Goal: Information Seeking & Learning: Learn about a topic

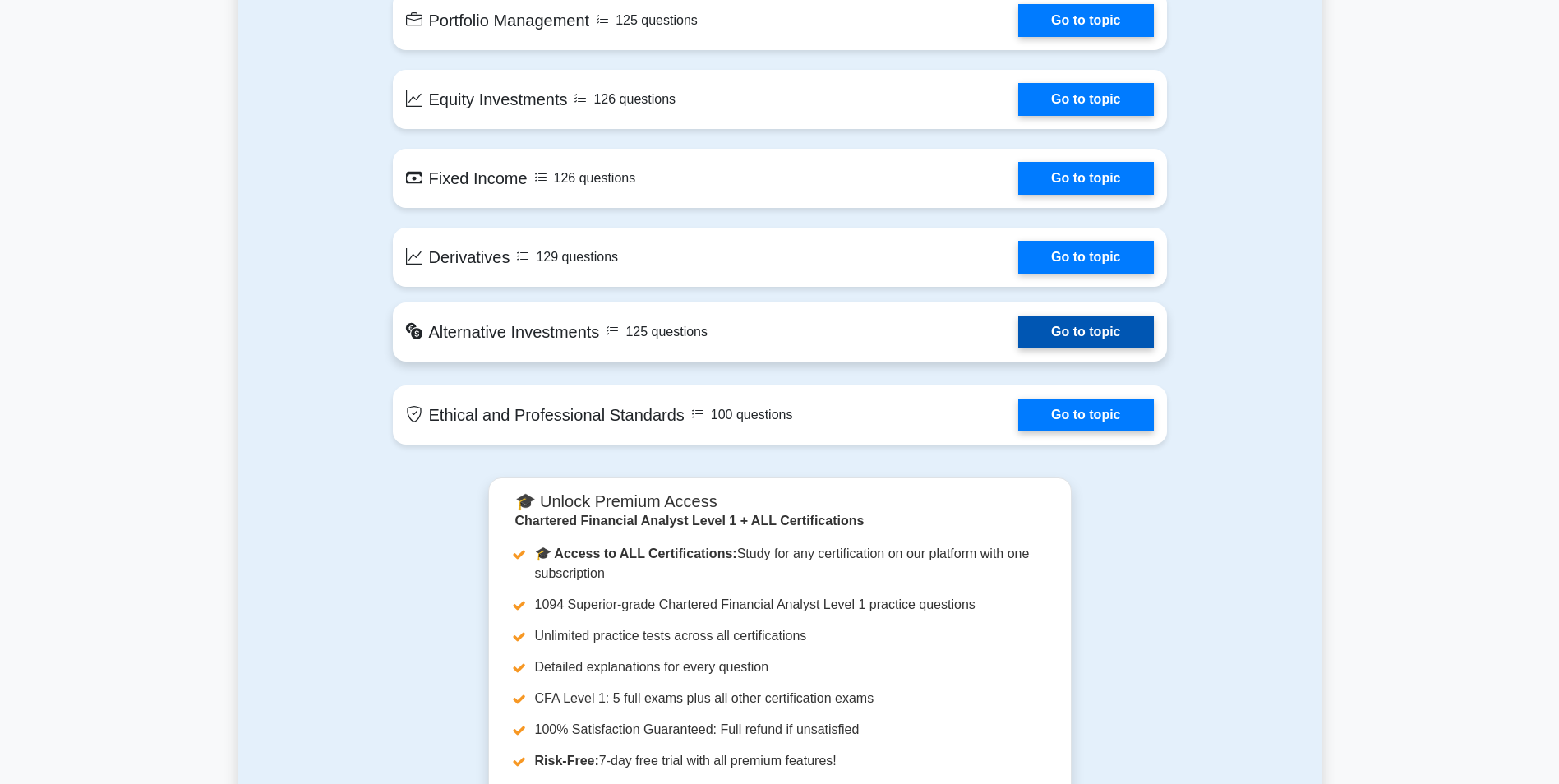
scroll to position [1233, 0]
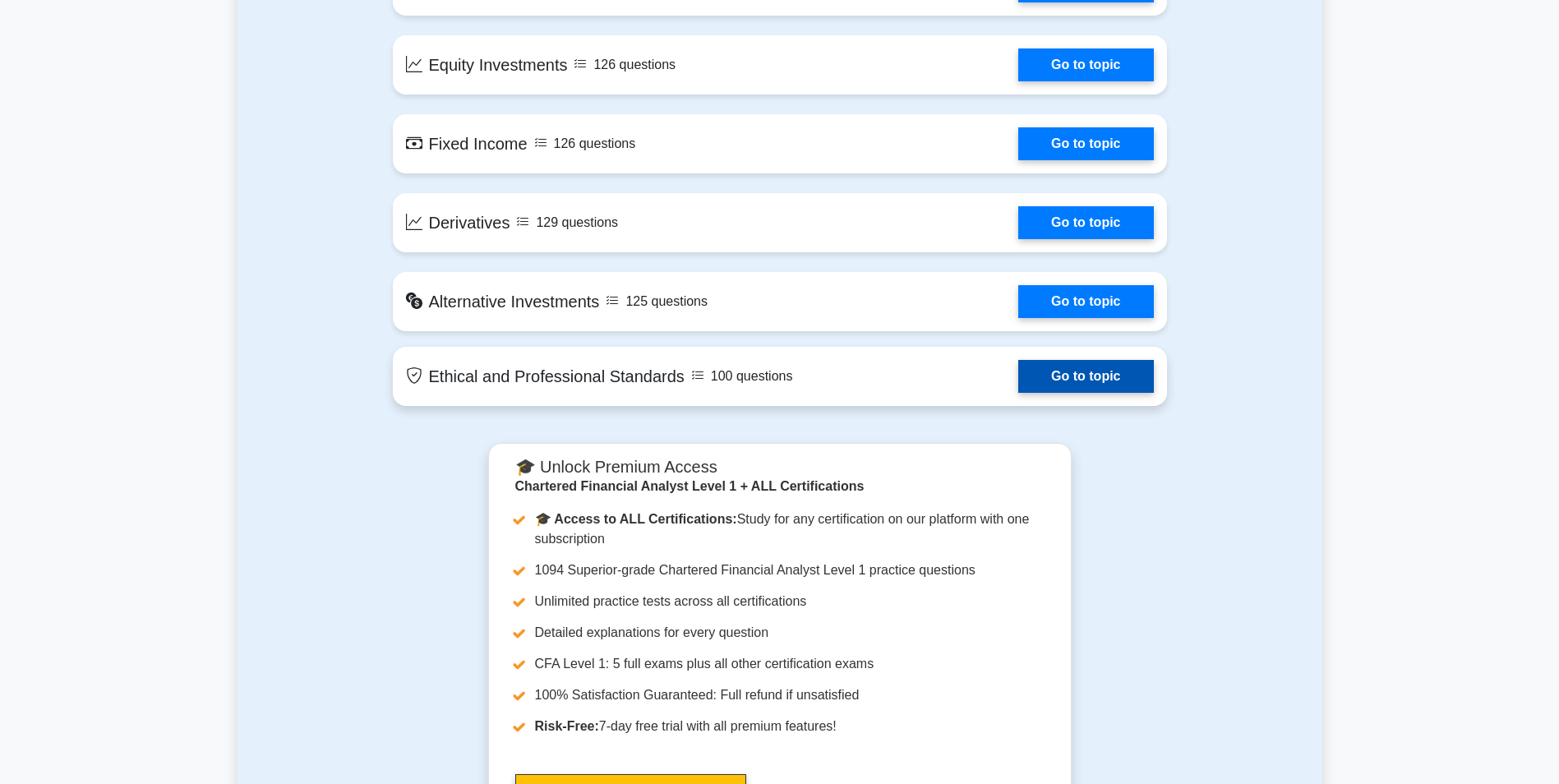
click at [1069, 385] on link "Go to topic" at bounding box center [1085, 376] width 134 height 32
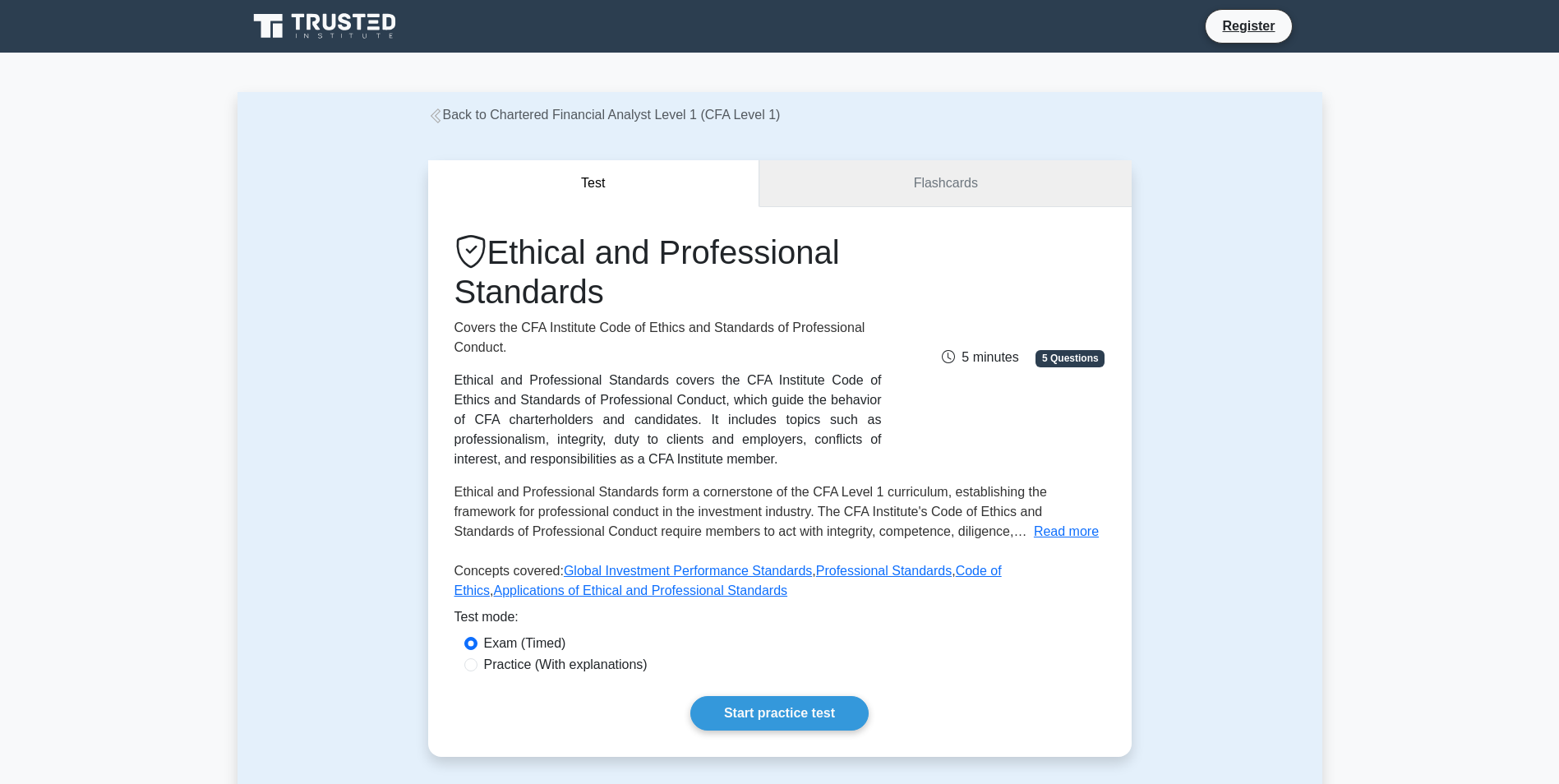
click at [966, 189] on link "Flashcards" at bounding box center [945, 183] width 372 height 47
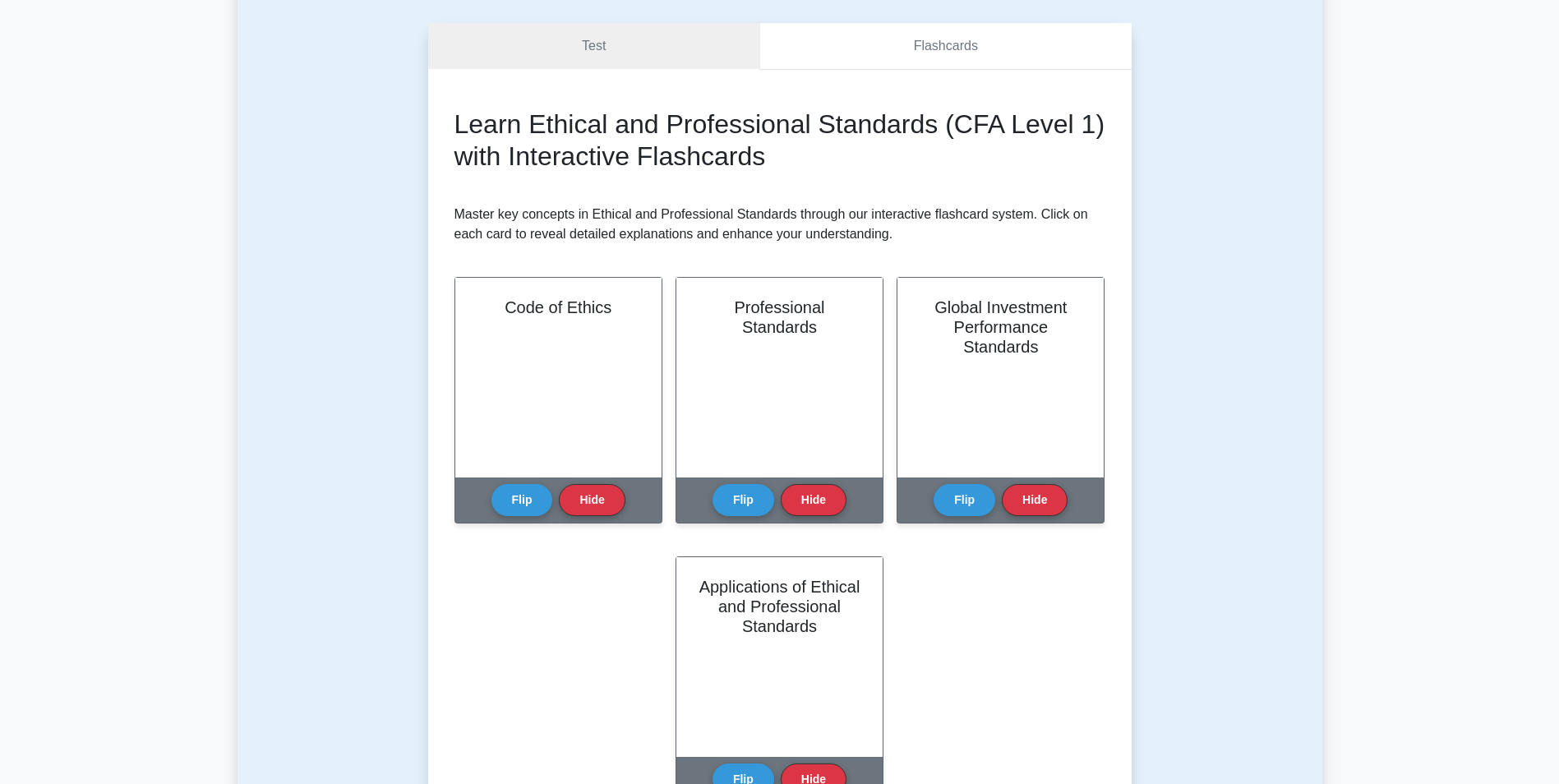
scroll to position [273, 0]
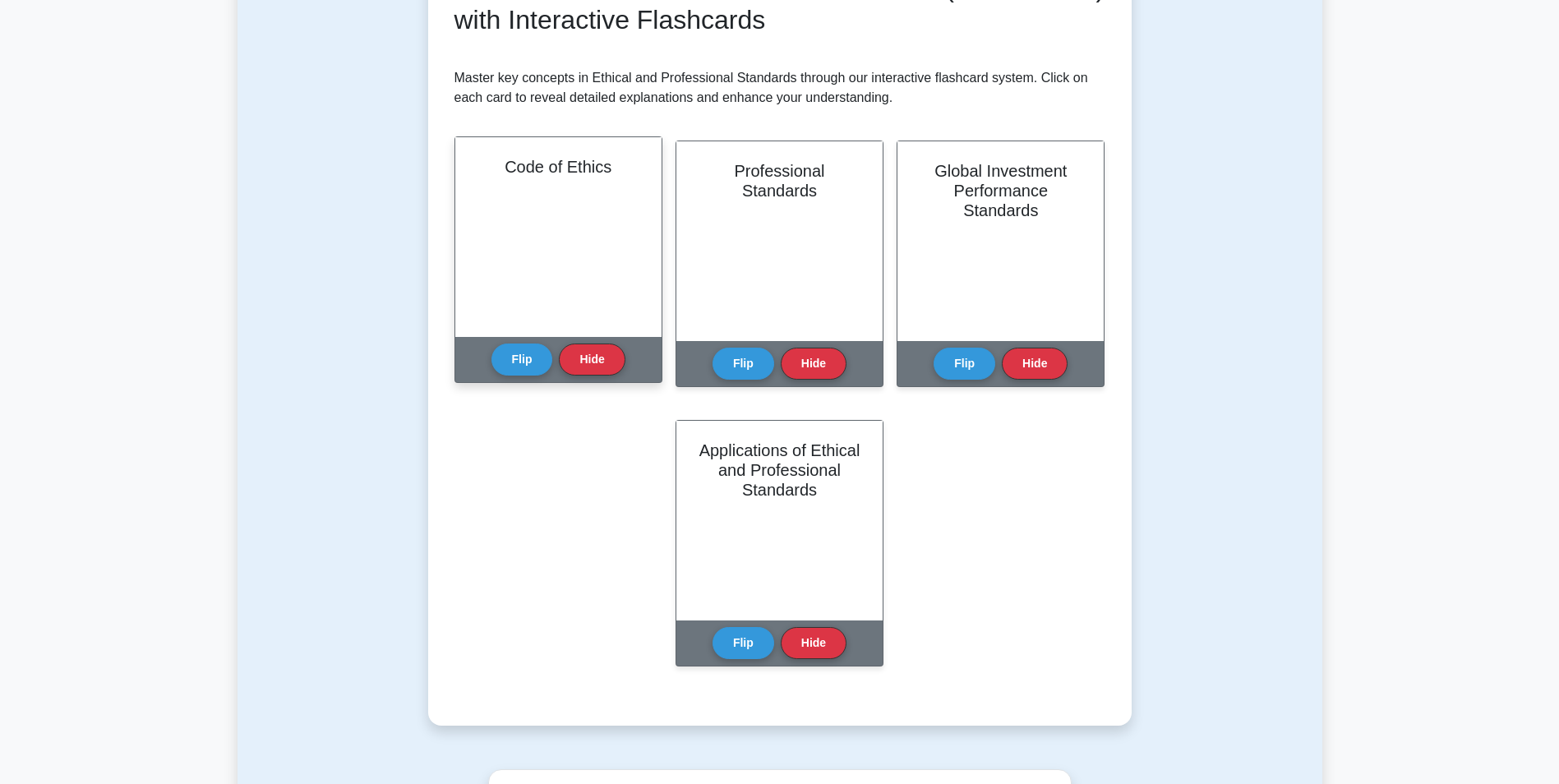
click at [638, 223] on div "Code of Ethics" at bounding box center [558, 237] width 206 height 200
click at [613, 212] on div "Code of Ethics" at bounding box center [558, 237] width 206 height 200
click at [529, 364] on button "Flip" at bounding box center [522, 359] width 62 height 32
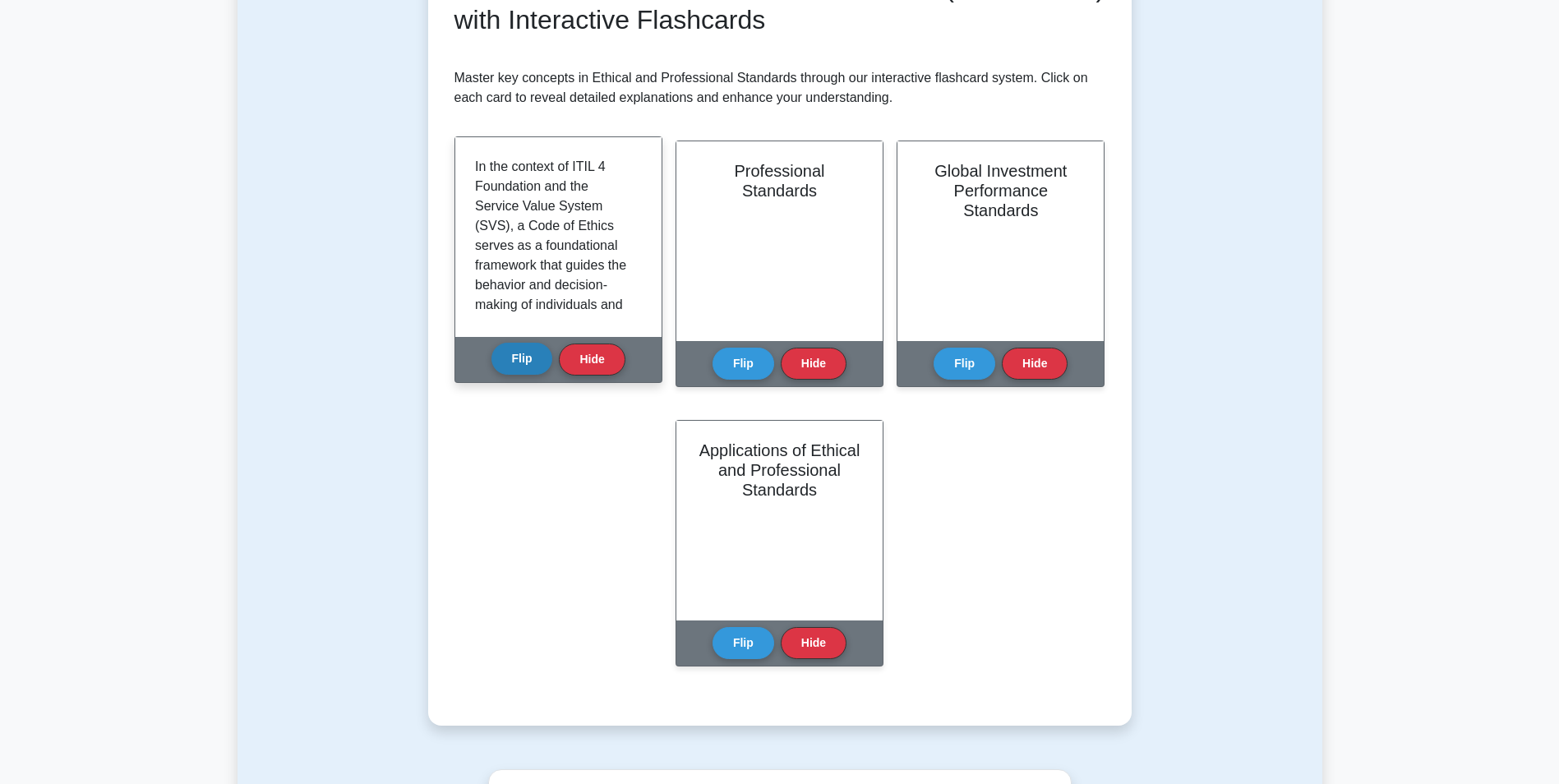
click at [529, 364] on button "Flip" at bounding box center [522, 359] width 62 height 32
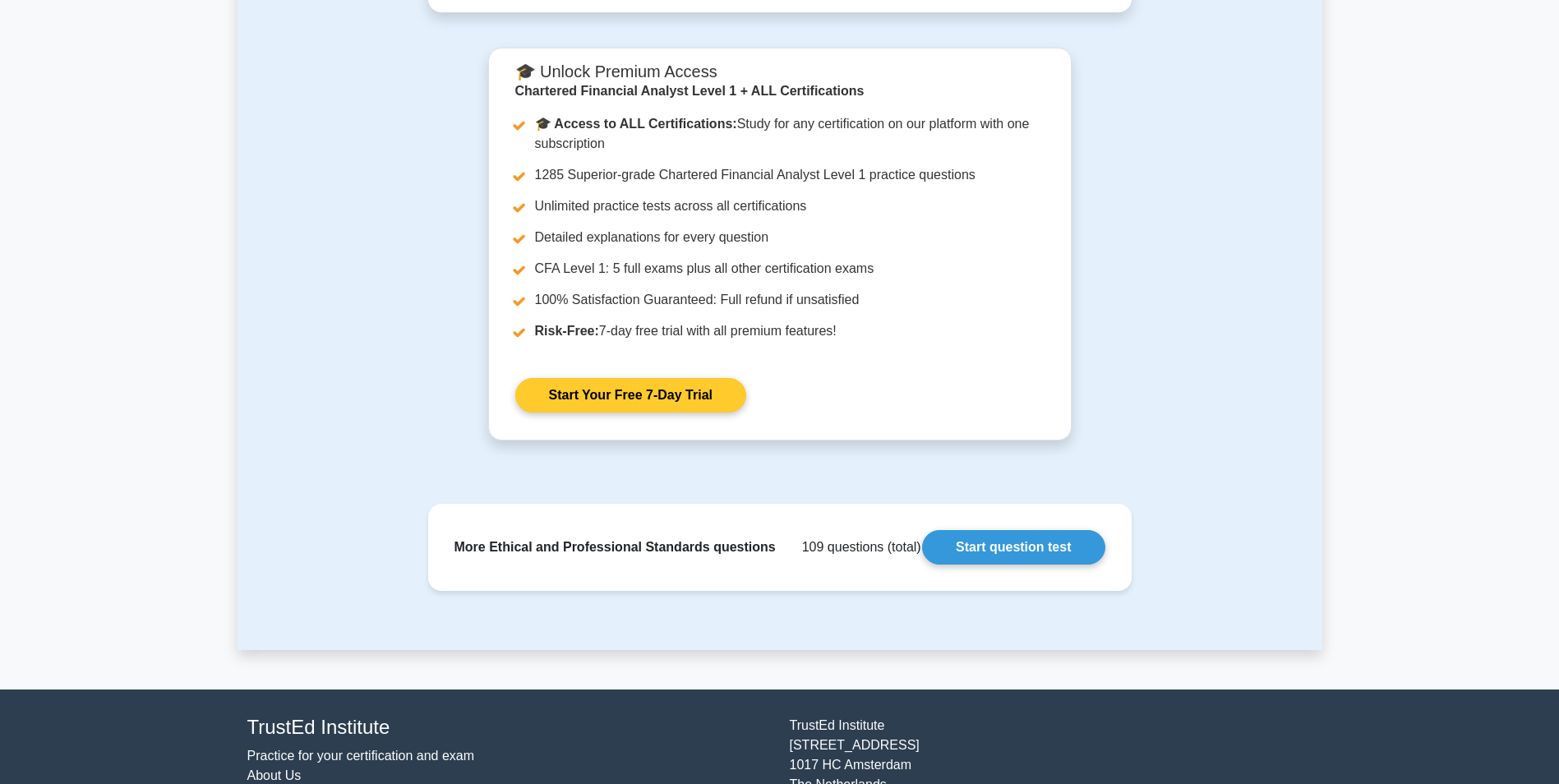
scroll to position [1078, 0]
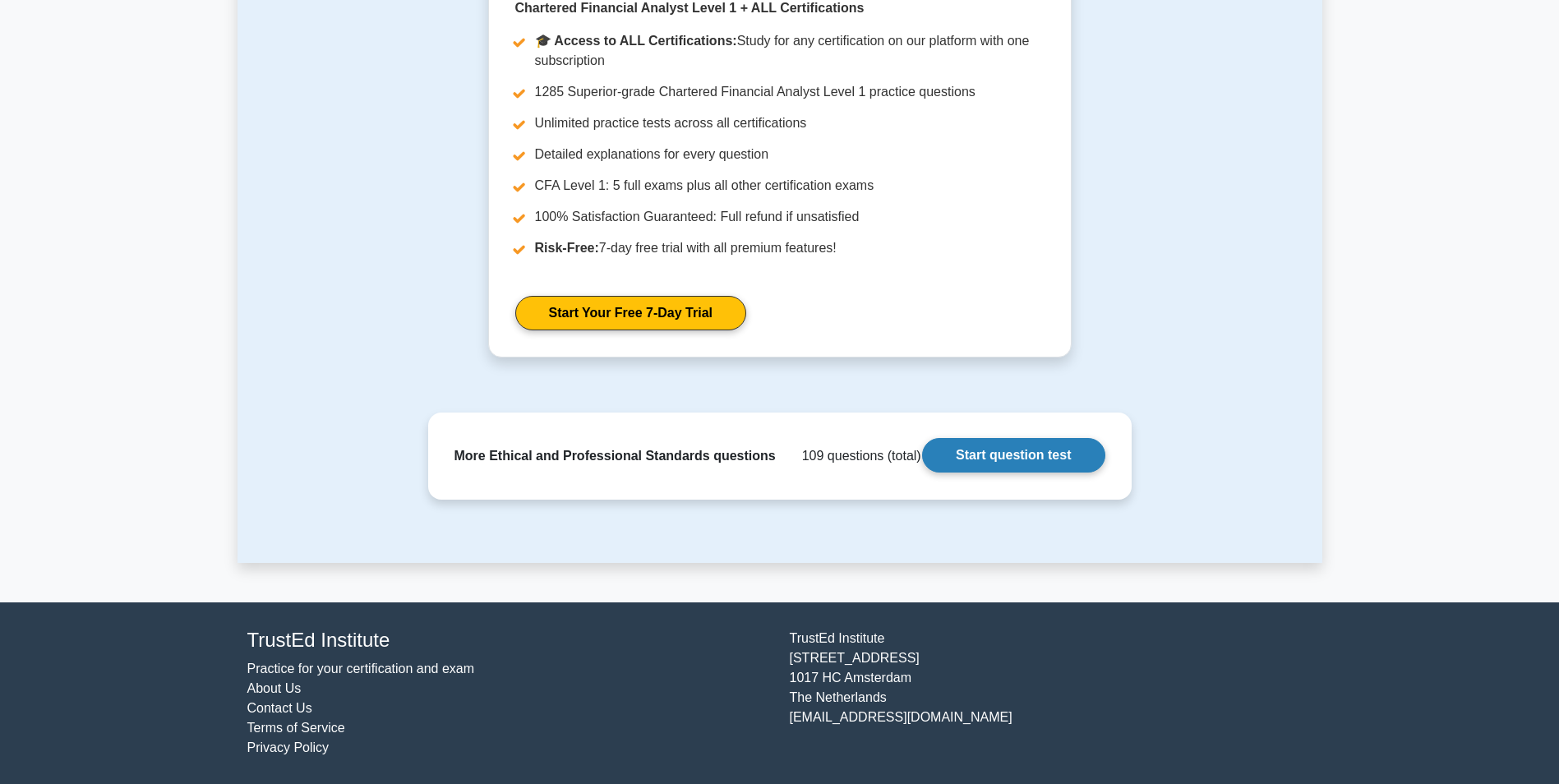
click at [1000, 452] on link "Start question test" at bounding box center [1013, 455] width 182 height 34
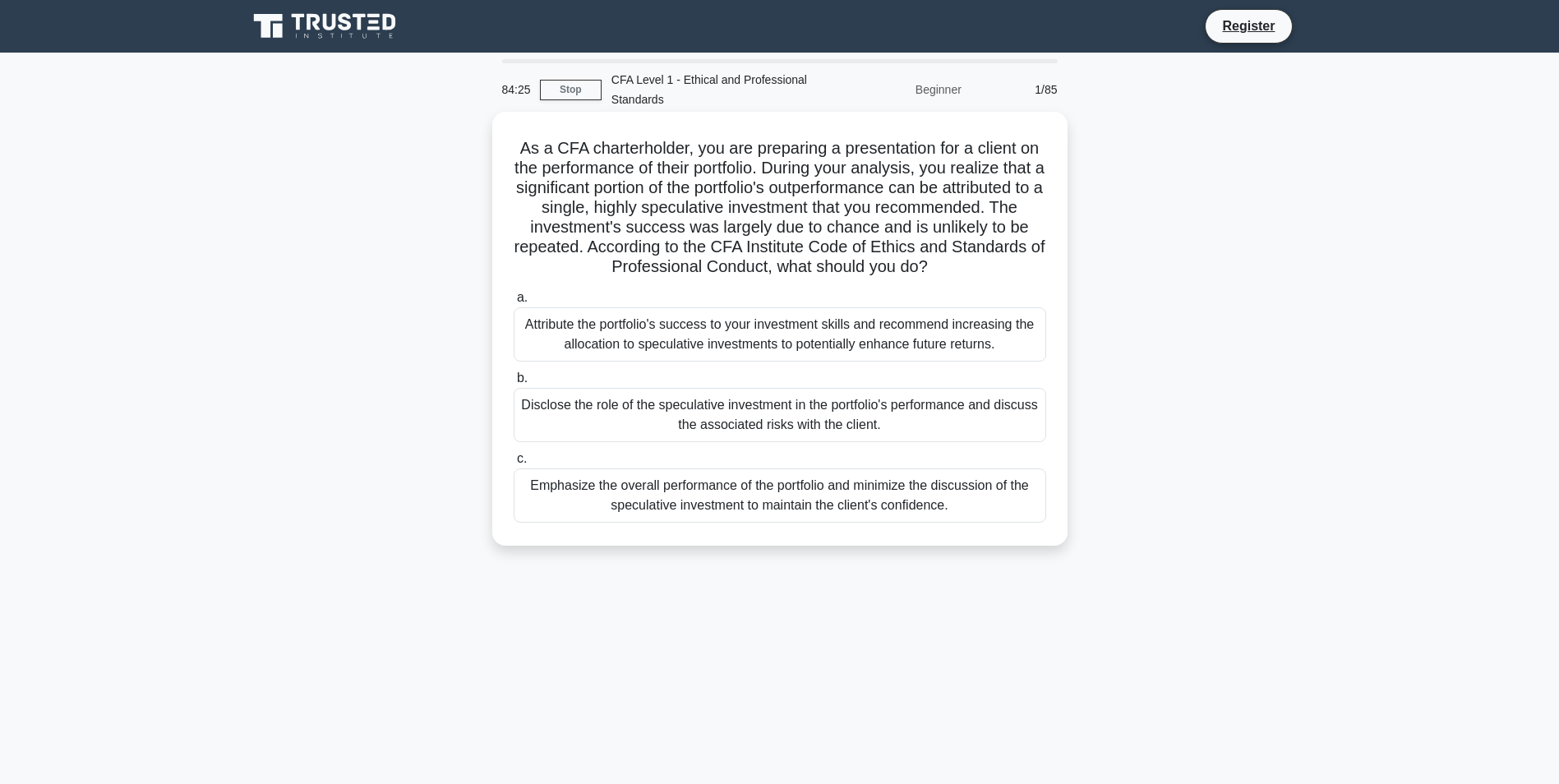
click at [1031, 411] on div "Disclose the role of the speculative investment in the portfolio's performance …" at bounding box center [780, 414] width 533 height 54
click at [514, 384] on input "b. Disclose the role of the speculative investment in the portfolio's performan…" at bounding box center [514, 378] width 0 height 10
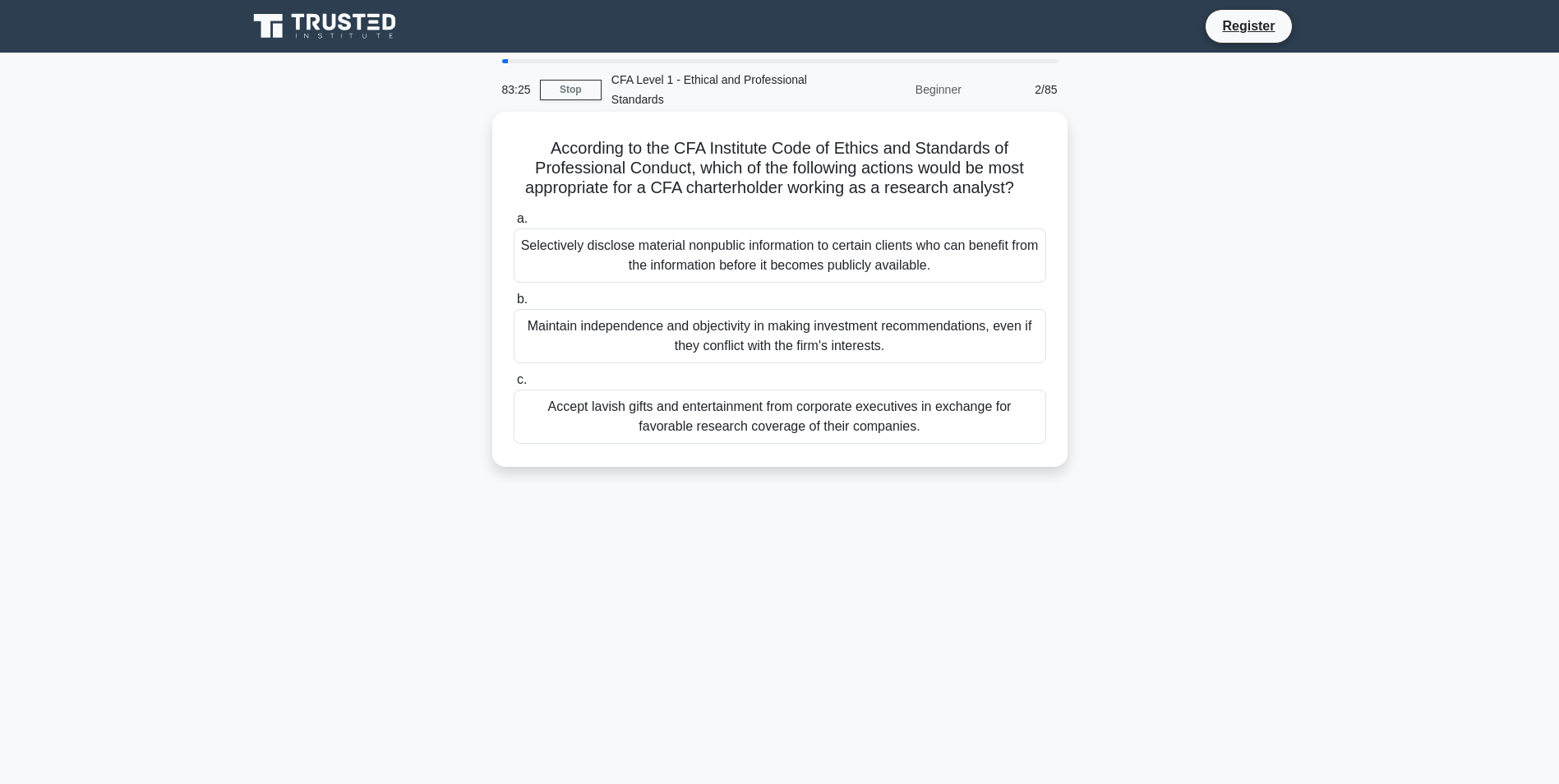
click at [988, 352] on div "Maintain independence and objectivity in making investment recommendations, eve…" at bounding box center [780, 335] width 533 height 54
click at [514, 305] on input "b. Maintain independence and objectivity in making investment recommendations, …" at bounding box center [514, 299] width 0 height 10
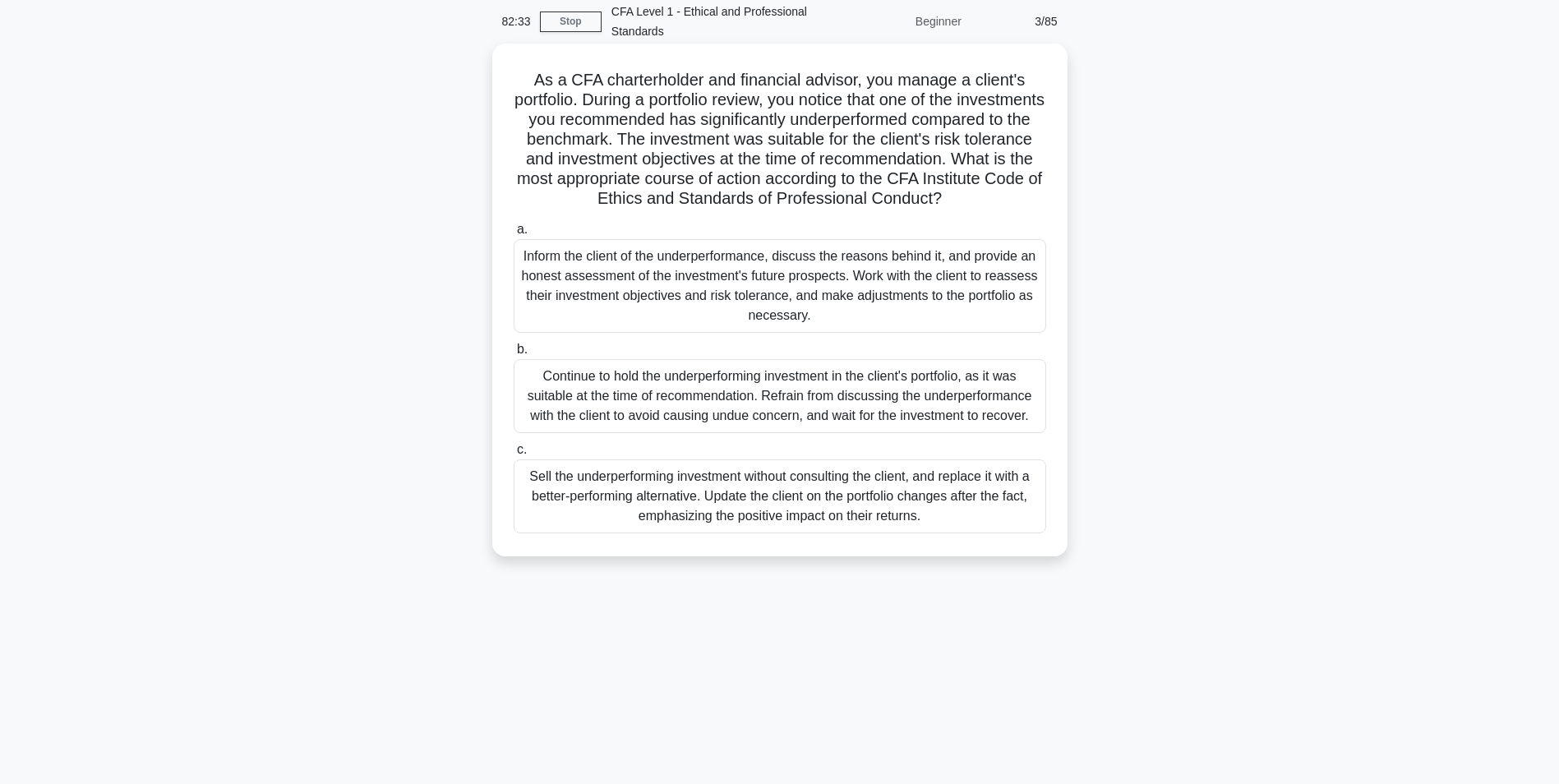
scroll to position [104, 0]
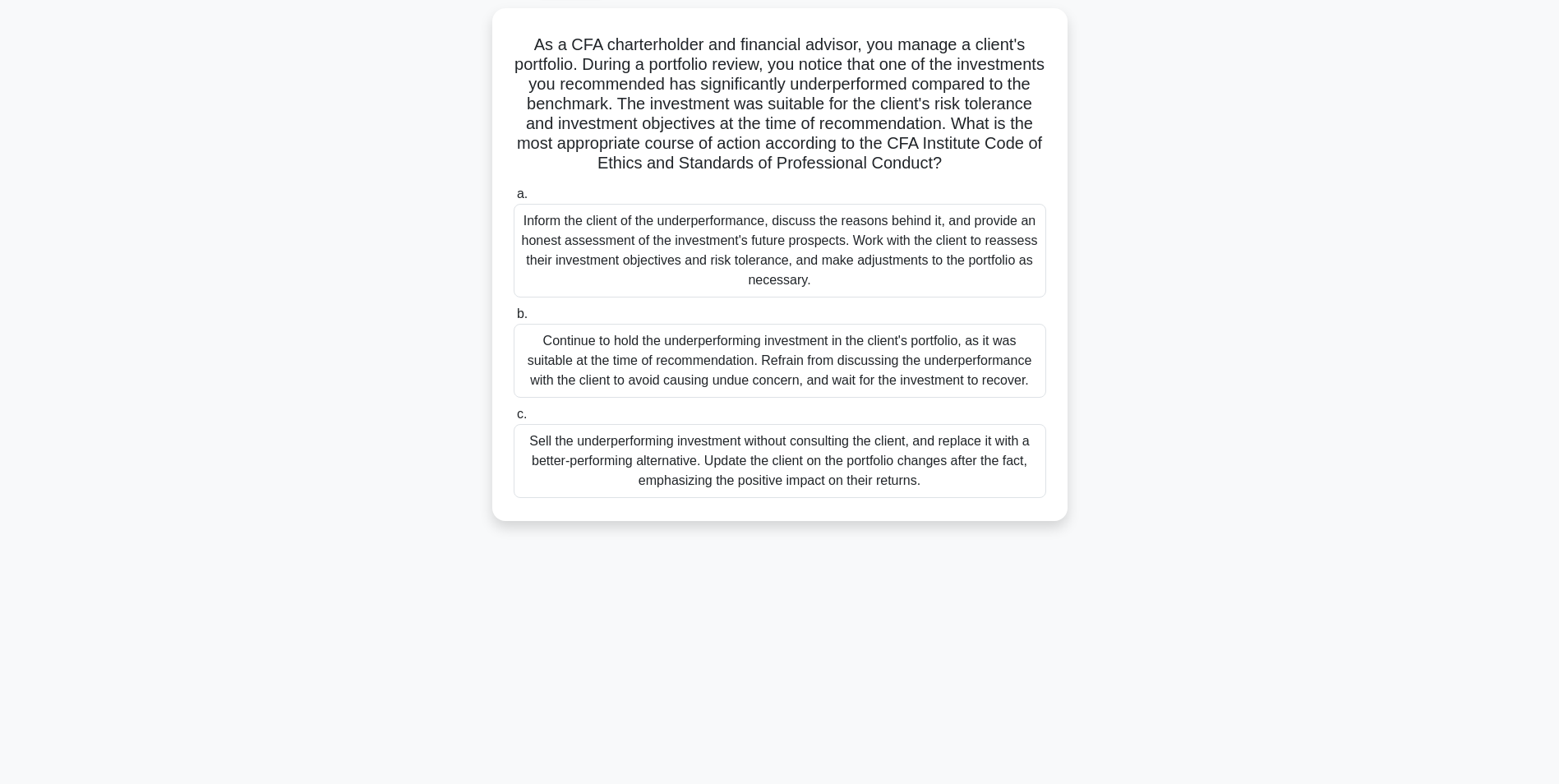
click at [792, 284] on div "Inform the client of the underperformance, discuss the reasons behind it, and p…" at bounding box center [780, 251] width 533 height 93
click at [514, 200] on input "a. Inform the client of the underperformance, discuss the reasons behind it, an…" at bounding box center [514, 193] width 0 height 10
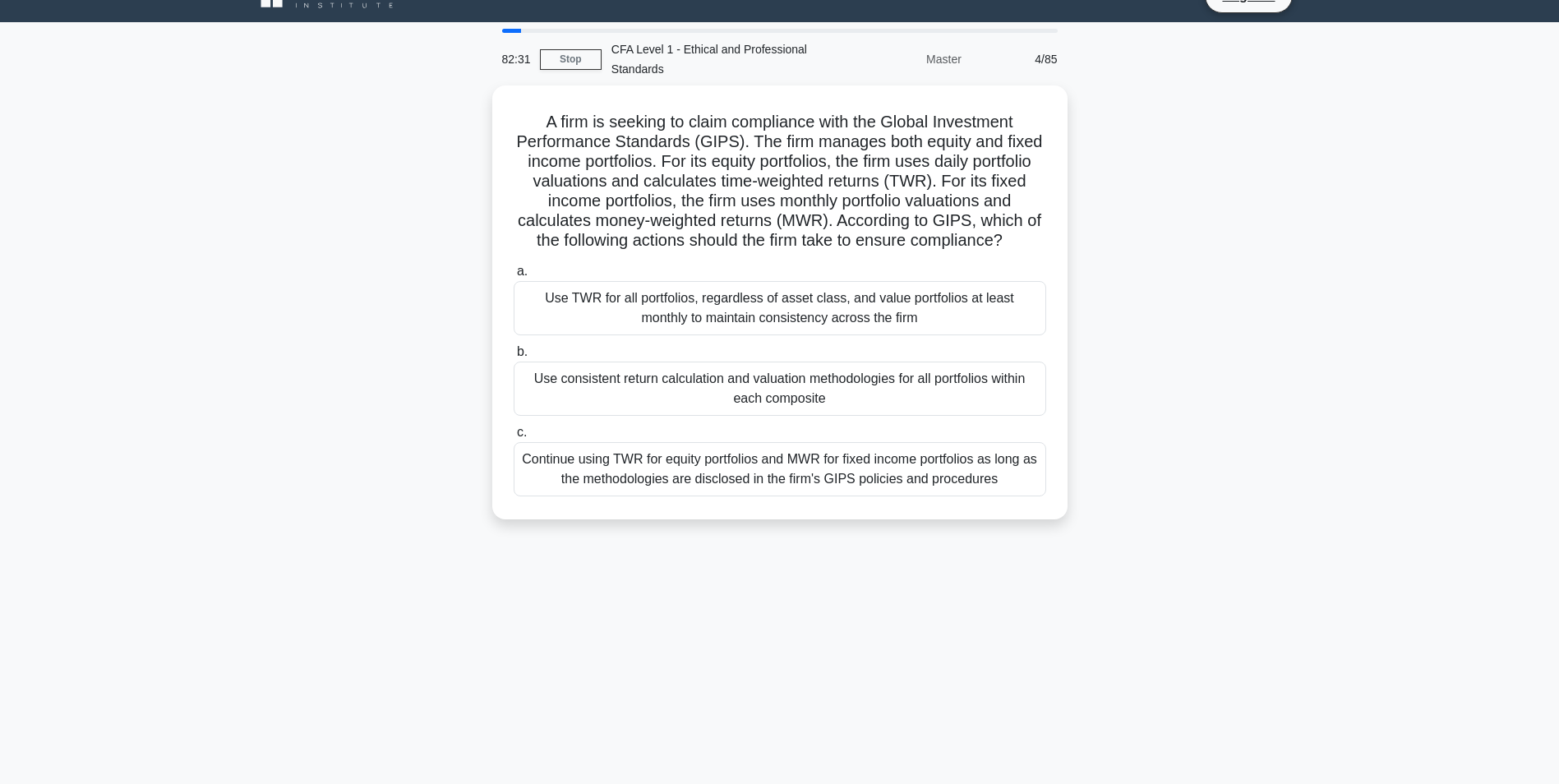
scroll to position [0, 0]
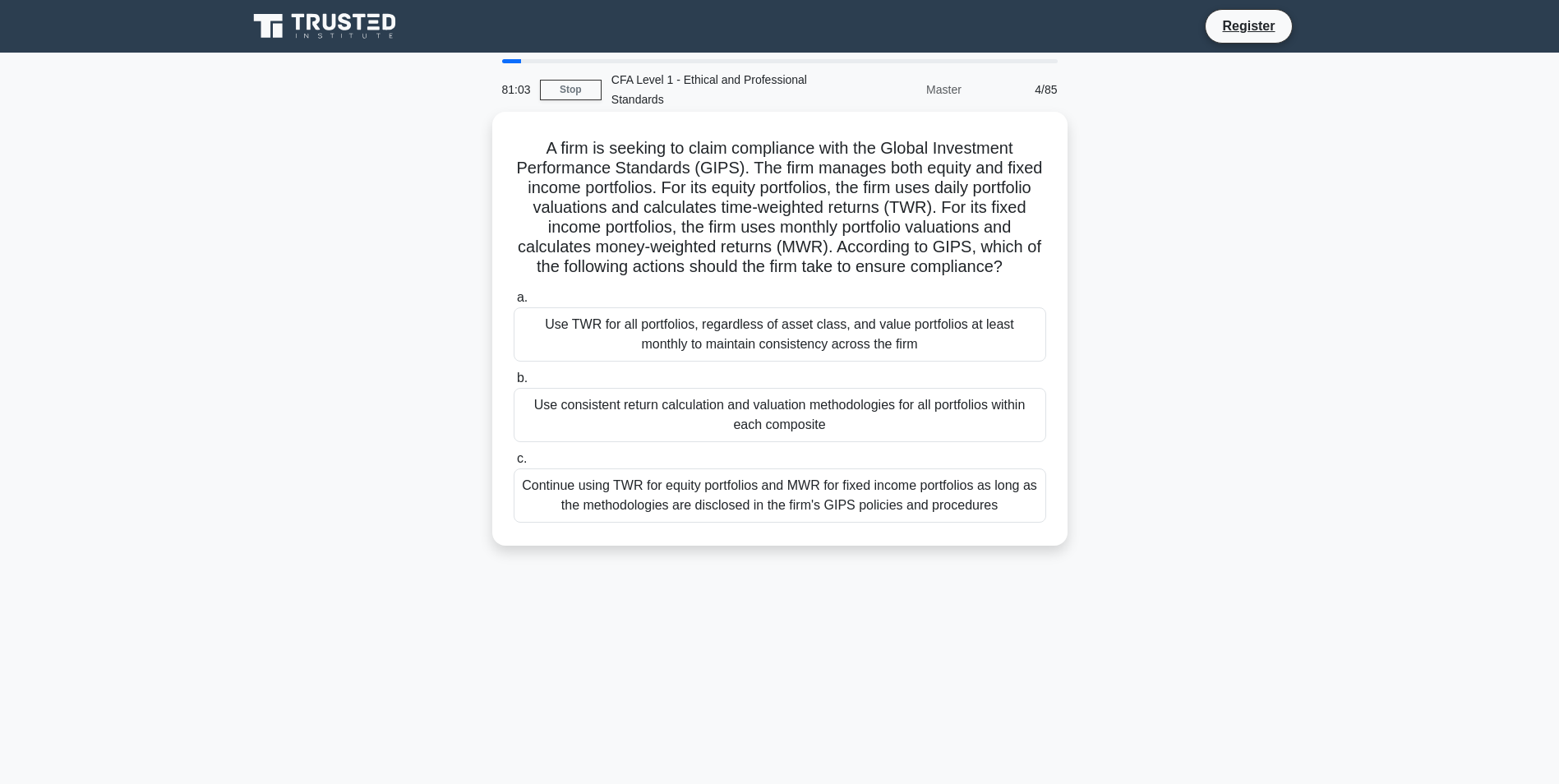
click at [851, 419] on div "Use consistent return calculation and valuation methodologies for all portfolio…" at bounding box center [780, 414] width 533 height 54
click at [514, 384] on input "b. Use consistent return calculation and valuation methodologies for all portfo…" at bounding box center [514, 378] width 0 height 10
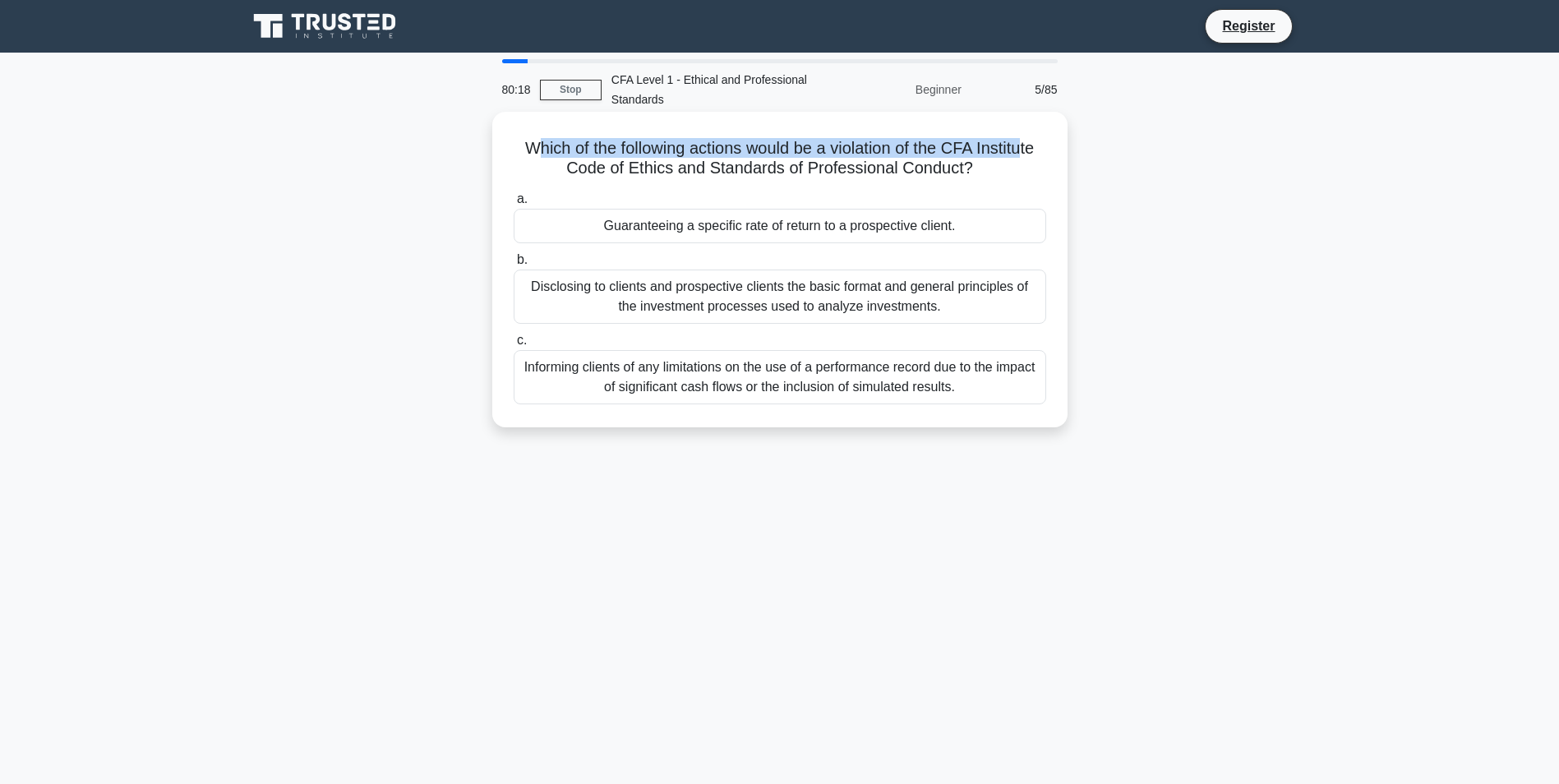
drag, startPoint x: 524, startPoint y: 146, endPoint x: 1031, endPoint y: 150, distance: 507.0
click at [1031, 150] on h5 "Which of the following actions would be a violation of the CFA Institute Code o…" at bounding box center [780, 158] width 536 height 41
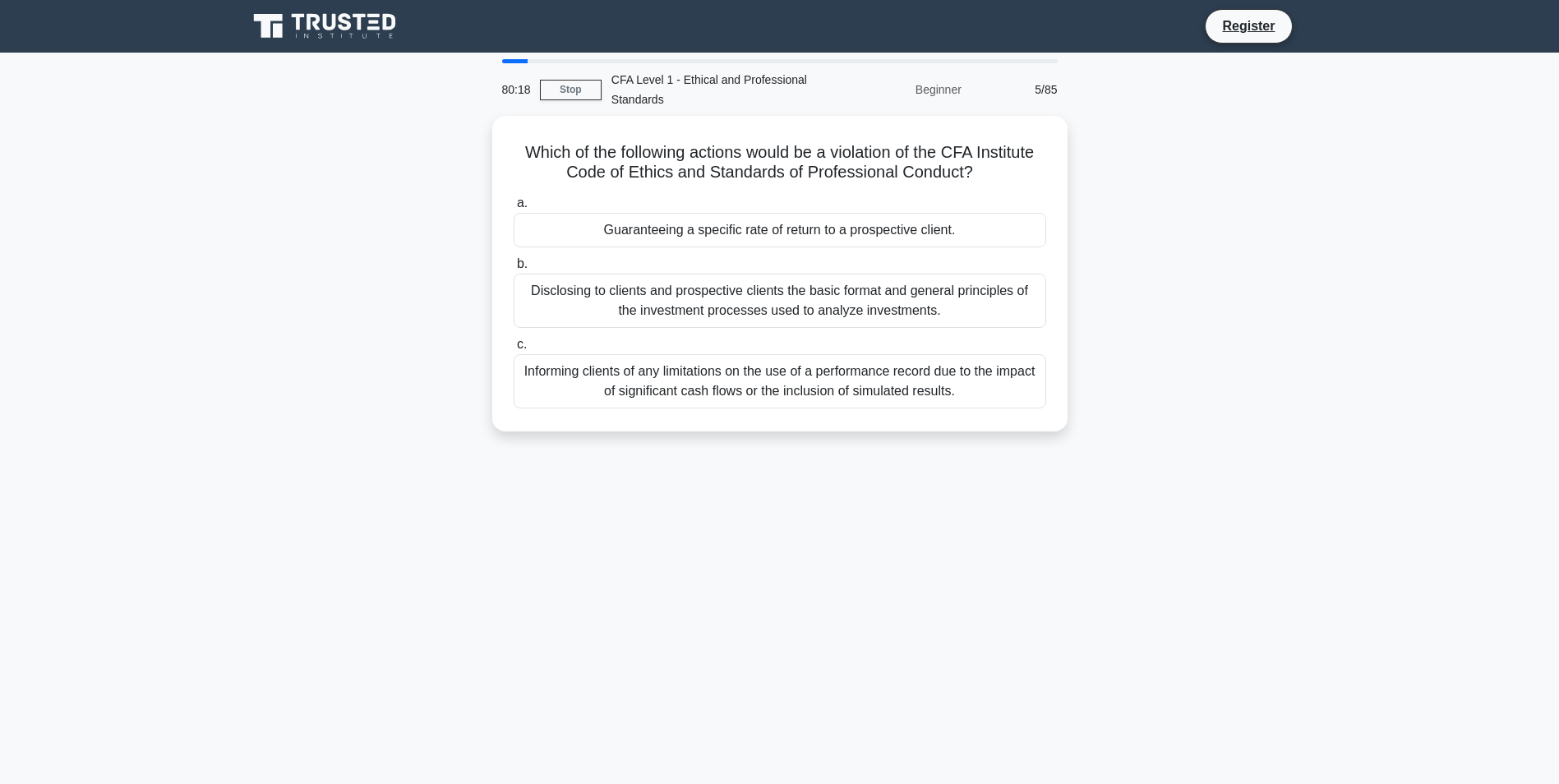
drag, startPoint x: 1031, startPoint y: 150, endPoint x: 1143, endPoint y: 191, distance: 119.3
click at [1143, 191] on div "Which of the following actions would be a violation of the CFA Institute Code o…" at bounding box center [780, 284] width 1084 height 335
click at [995, 227] on div "Guaranteeing a specific rate of return to a prospective client." at bounding box center [780, 226] width 533 height 34
click at [514, 205] on input "a. Guaranteeing a specific rate of return to a prospective client." at bounding box center [514, 199] width 0 height 10
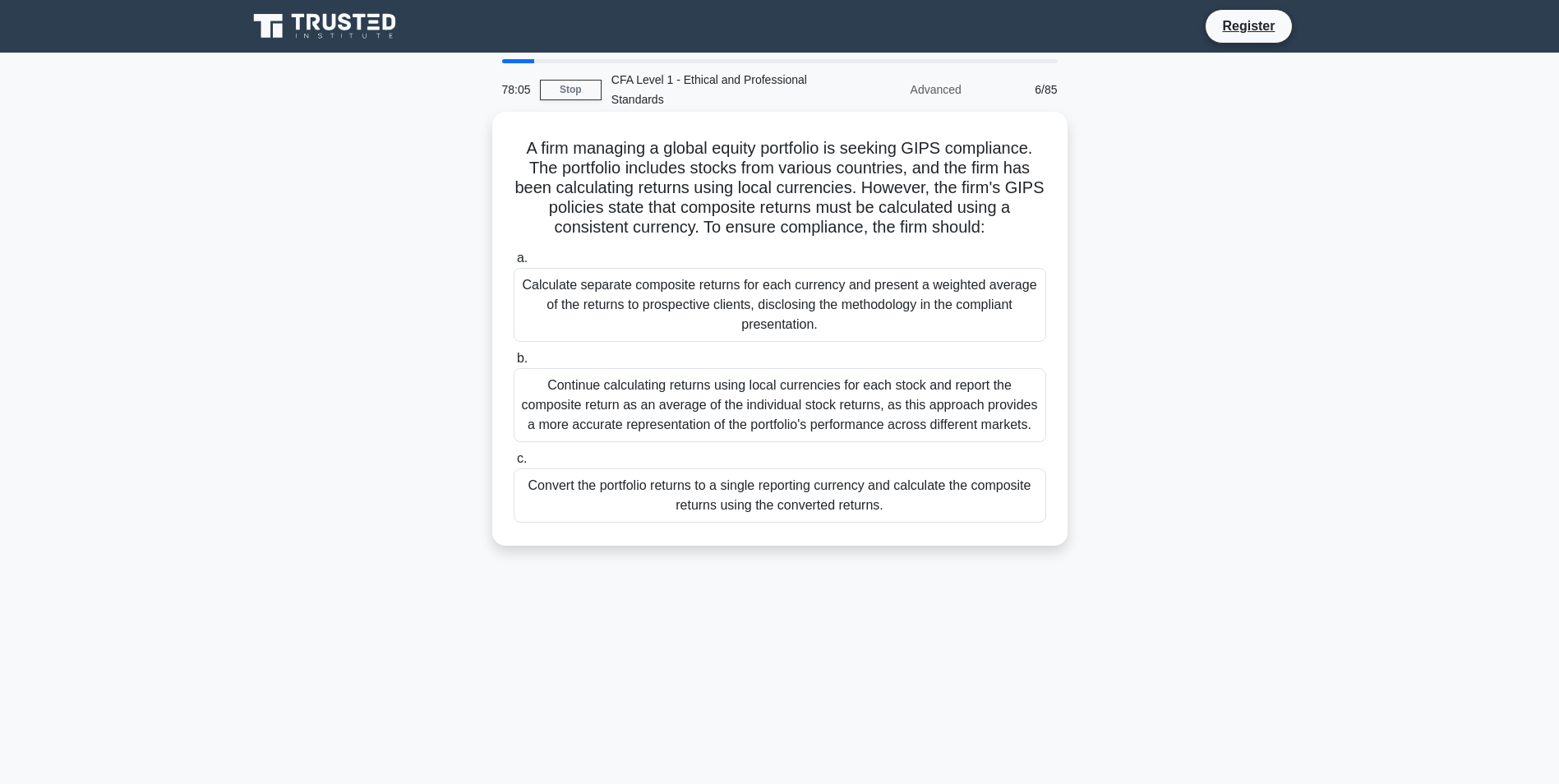
drag, startPoint x: 888, startPoint y: 182, endPoint x: 1051, endPoint y: 224, distance: 168.3
click at [1051, 224] on div "A firm managing a global equity portfolio is seeking GIPS compliance. The portf…" at bounding box center [780, 329] width 562 height 421
click at [892, 224] on h5 "A firm managing a global equity portfolio is seeking GIPS compliance. The portf…" at bounding box center [780, 188] width 536 height 100
click at [936, 504] on div "Convert the portfolio returns to a single reporting currency and calculate the …" at bounding box center [780, 495] width 533 height 54
click at [514, 464] on input "c. Convert the portfolio returns to a single reporting currency and calculate t…" at bounding box center [514, 458] width 0 height 10
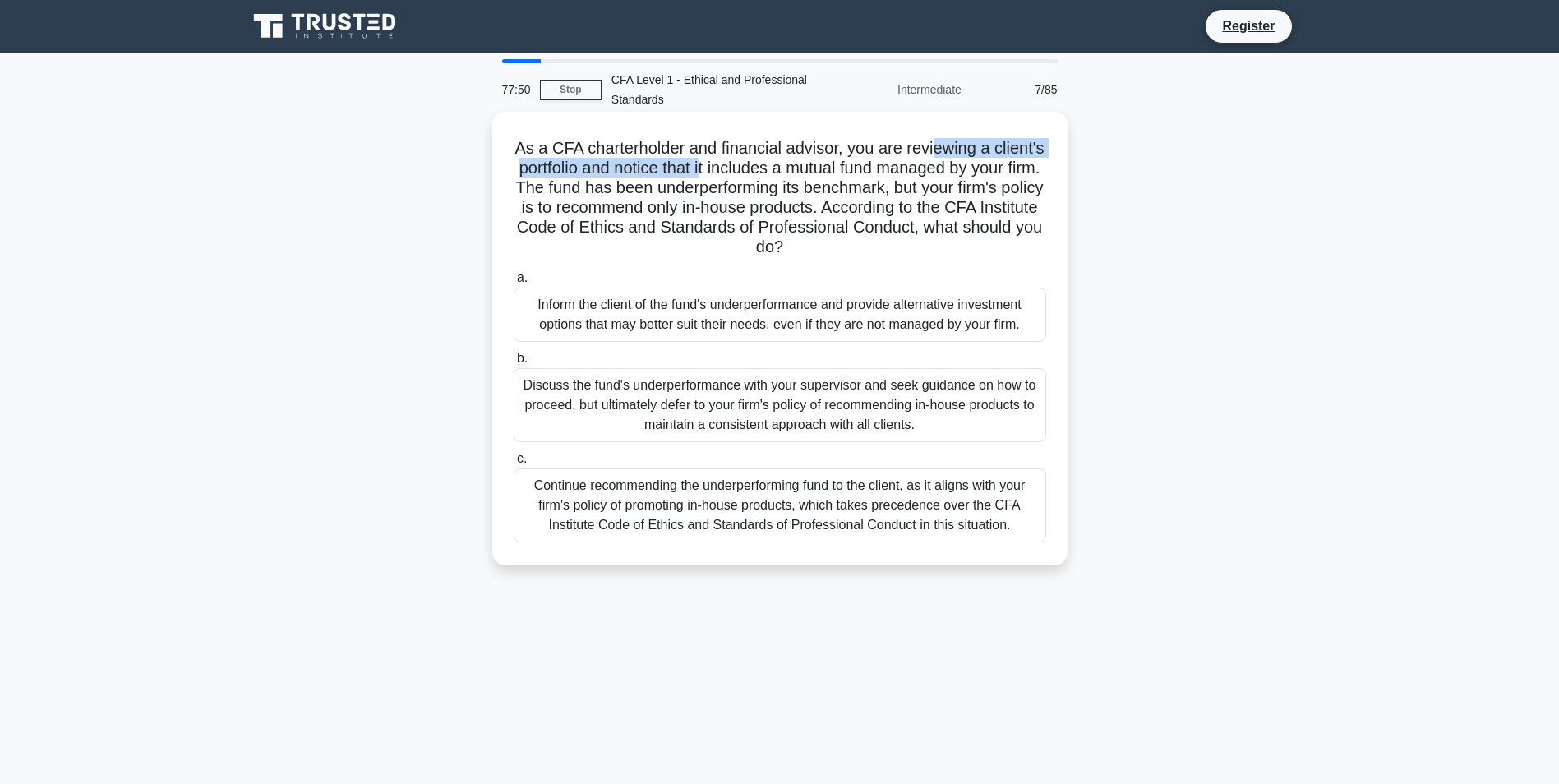
drag, startPoint x: 780, startPoint y: 155, endPoint x: 964, endPoint y: 154, distance: 184.0
click at [964, 154] on h5 "As a CFA charterholder and financial advisor, you are reviewing a client's port…" at bounding box center [780, 198] width 536 height 120
drag, startPoint x: 964, startPoint y: 154, endPoint x: 968, endPoint y: 193, distance: 39.2
click at [970, 191] on h5 "As a CFA charterholder and financial advisor, you are reviewing a client's port…" at bounding box center [780, 198] width 536 height 120
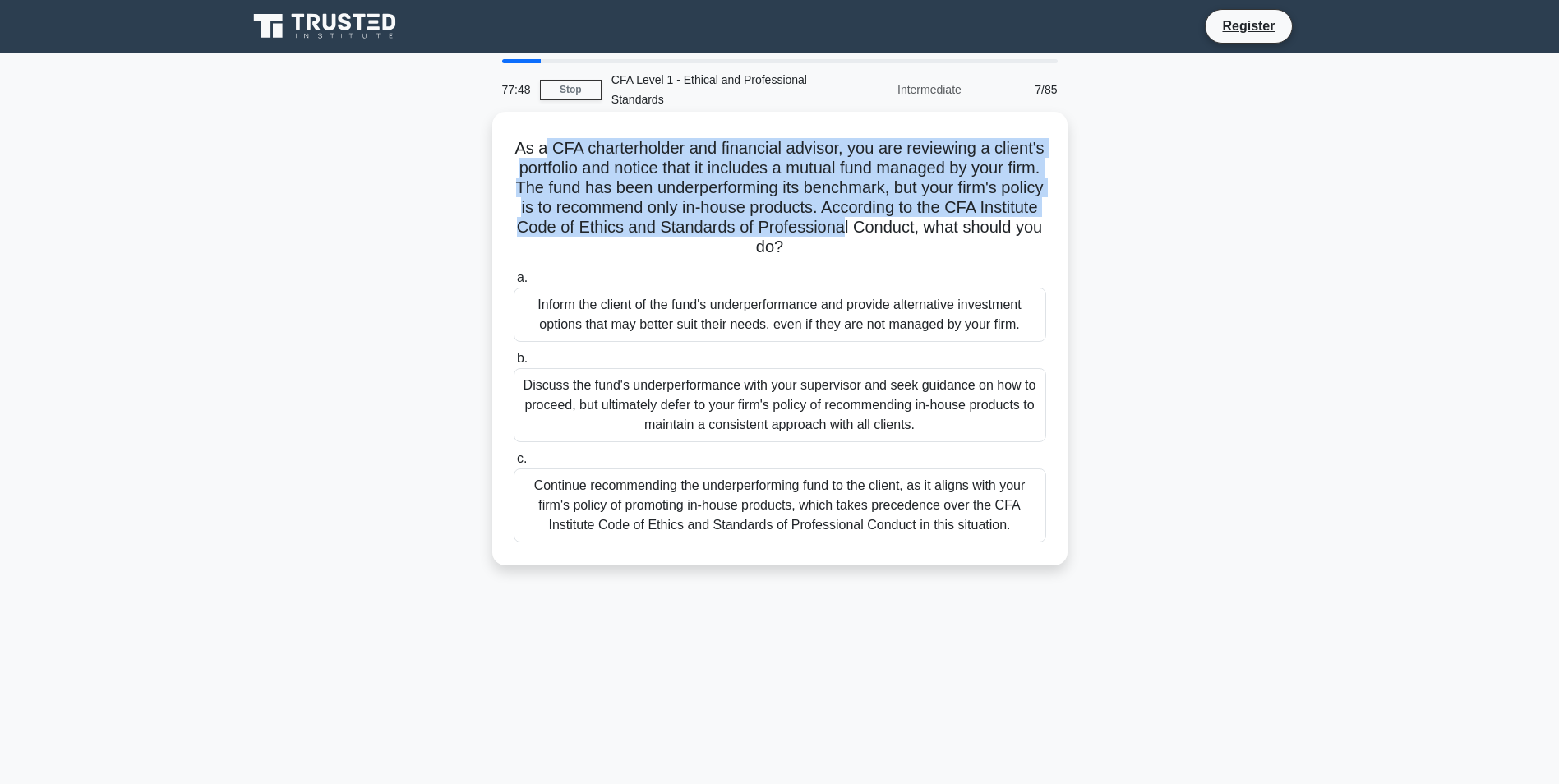
drag, startPoint x: 567, startPoint y: 150, endPoint x: 957, endPoint y: 224, distance: 397.0
click at [957, 224] on h5 "As a CFA charterholder and financial advisor, you are reviewing a client's port…" at bounding box center [780, 198] width 536 height 120
